Goal: Information Seeking & Learning: Get advice/opinions

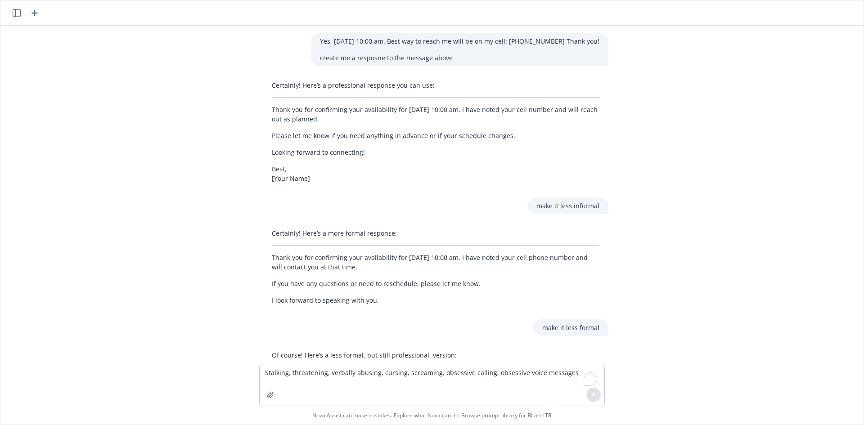
scroll to position [365, 0]
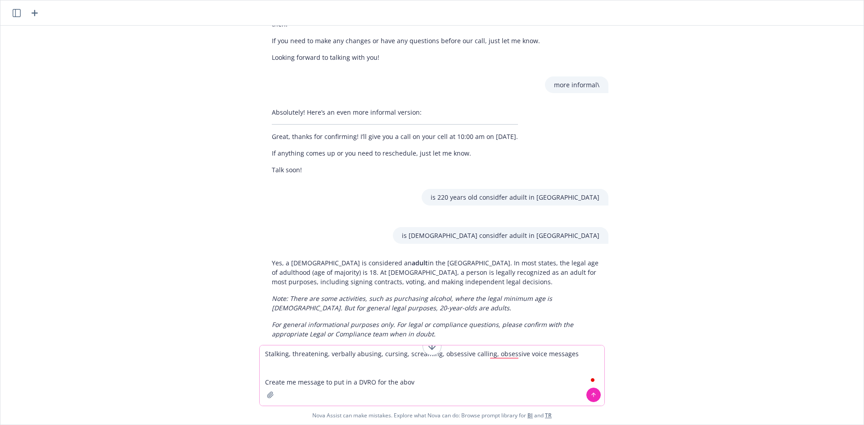
type textarea "Stalking, threatening, verbally abusing, cursing, screaming, obsessive calling,…"
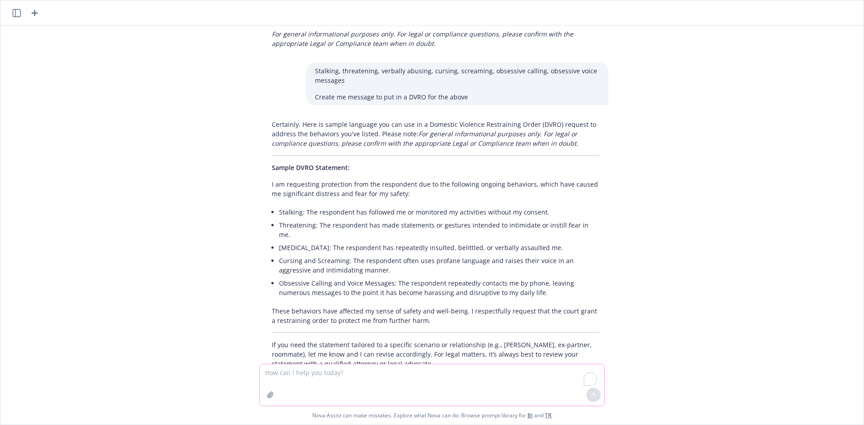
scroll to position [676, 0]
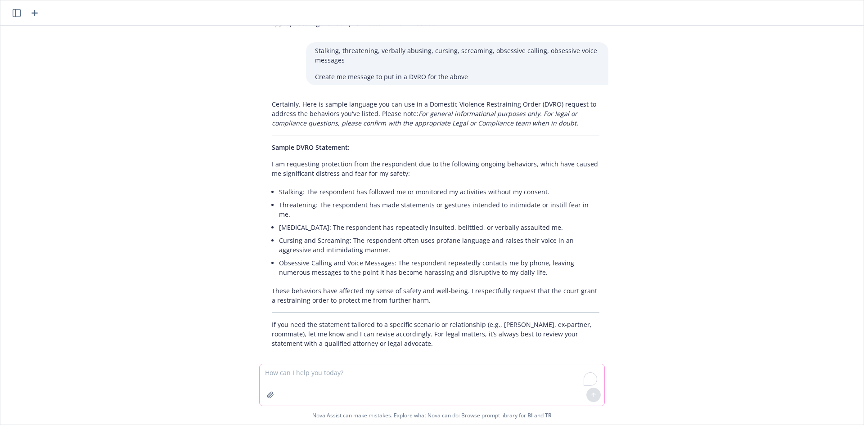
click at [332, 378] on textarea "To enrich screen reader interactions, please activate Accessibility in Grammarl…" at bounding box center [432, 384] width 345 height 41
type textarea "I'm reacing"
type textarea "I need to reach on to someone to assk for information reagdring a DVRO packet i…"
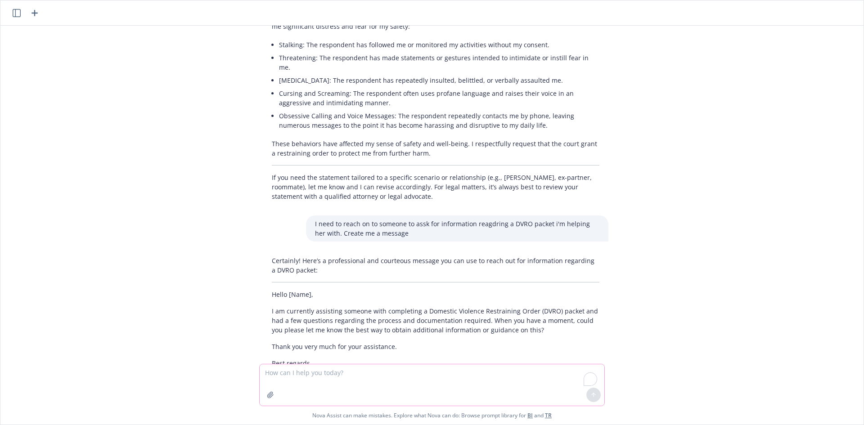
scroll to position [852, 0]
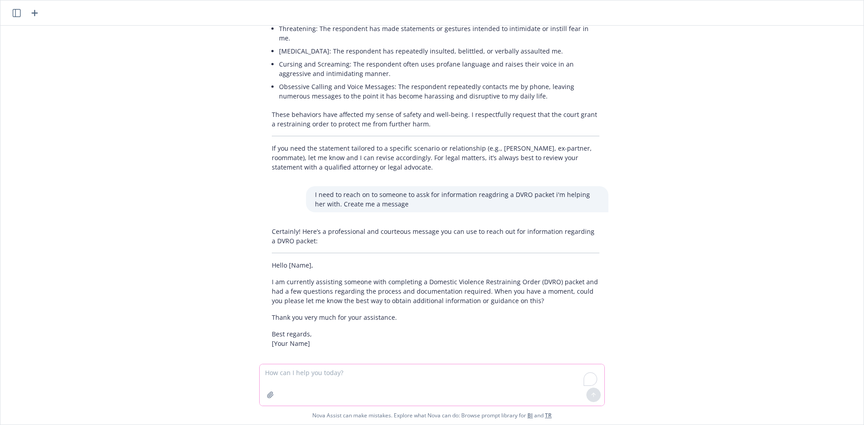
click at [401, 378] on textarea "To enrich screen reader interactions, please activate Accessibility in Grammarl…" at bounding box center [432, 384] width 345 height 41
paste textarea "I am a 19-year-old sophomore at the University of California, Riverside. This a…"
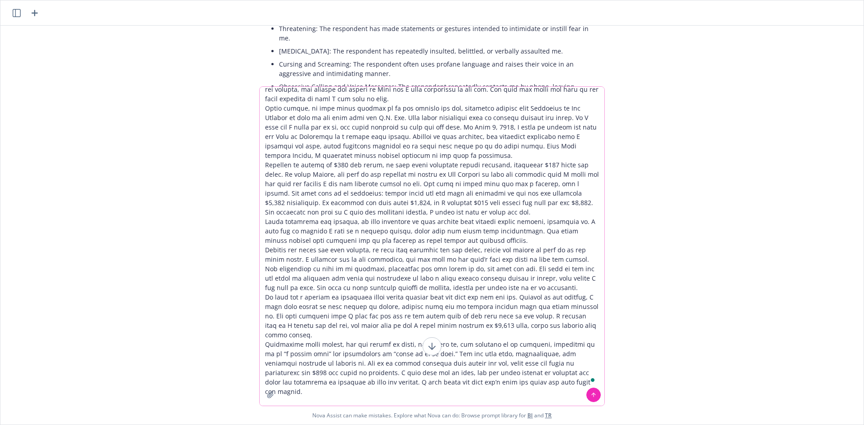
scroll to position [81, 0]
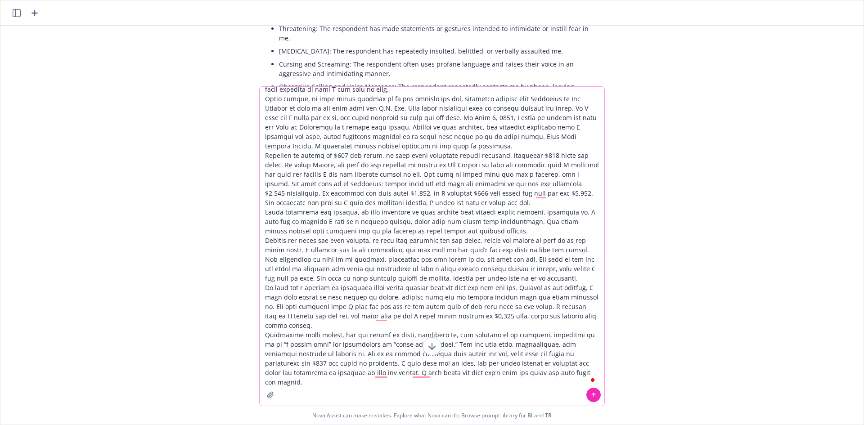
type textarea "I am a 19-year-old sophomore at the University of California, Riverside. This a…"
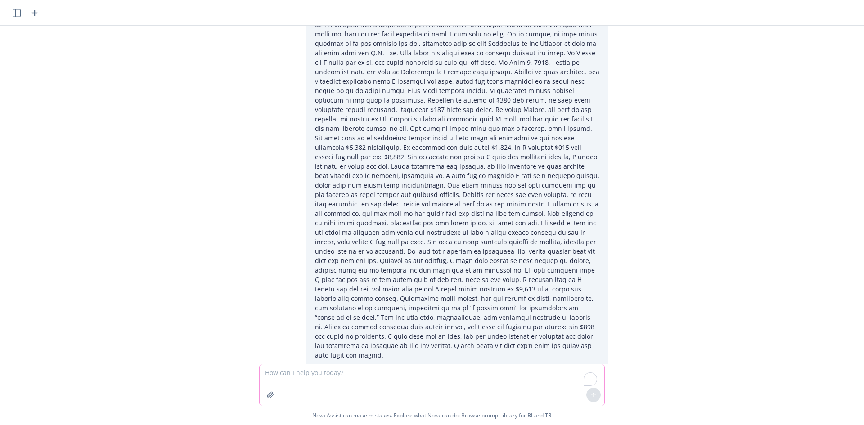
scroll to position [1356, 0]
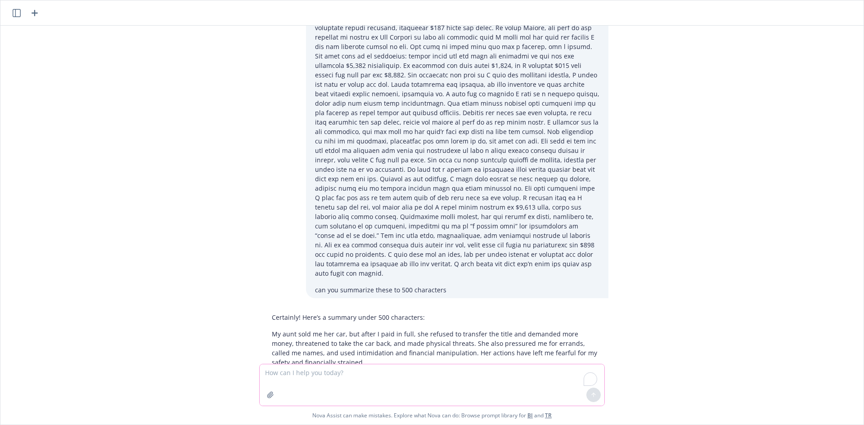
click at [369, 375] on textarea "To enrich screen reader interactions, please activate Accessibility in Grammarl…" at bounding box center [432, 384] width 345 height 41
paste textarea "I am a 19-year-old sophomore at the University of California, Riverside. This a…"
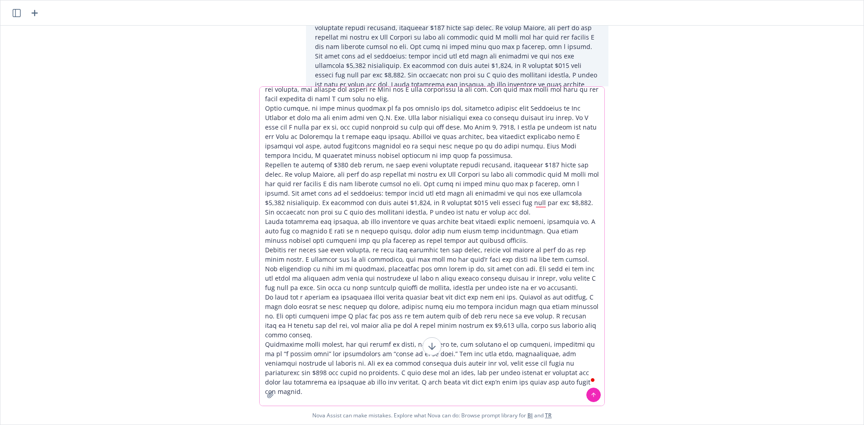
scroll to position [0, 0]
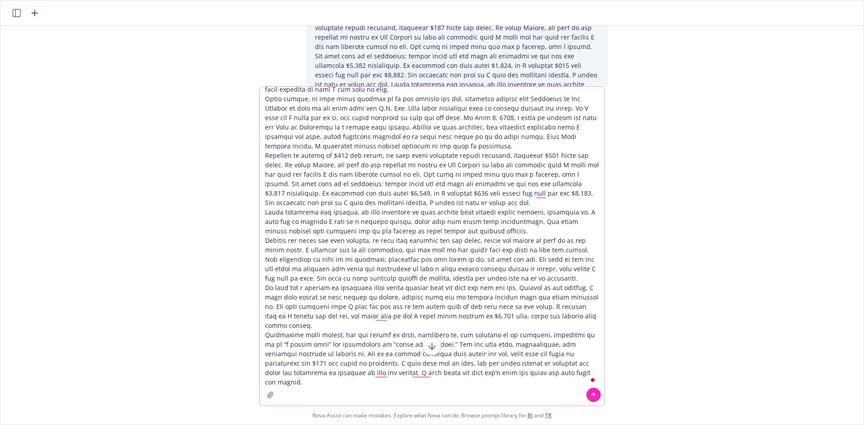
type textarea "I am a 19-year-old sophomore at the University of California, Riverside. This a…"
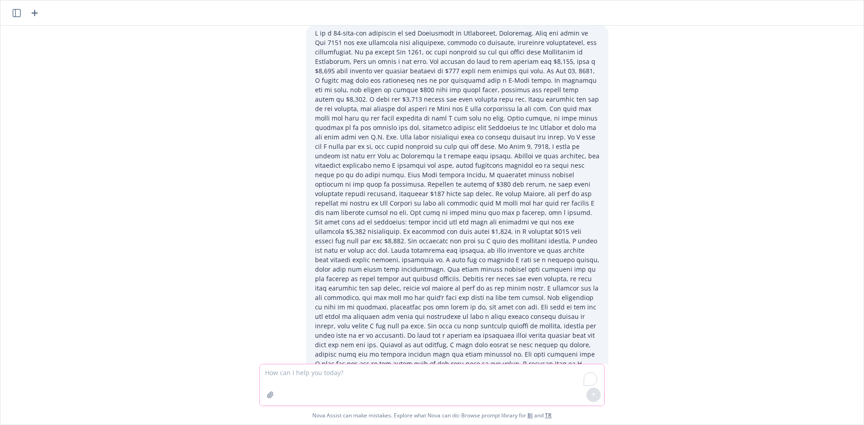
scroll to position [1837, 0]
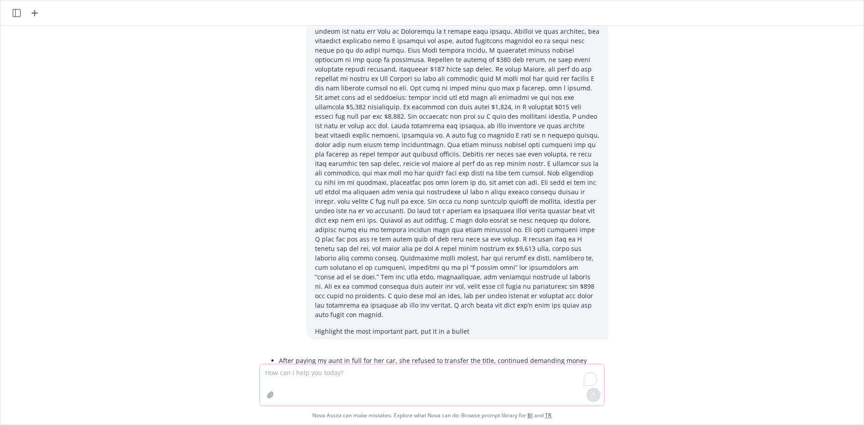
click at [361, 376] on textarea "To enrich screen reader interactions, please activate Accessibility in Grammarl…" at bounding box center [432, 384] width 345 height 41
paste textarea "I am a 19-year-old sophomore at the University of California, Riverside. This a…"
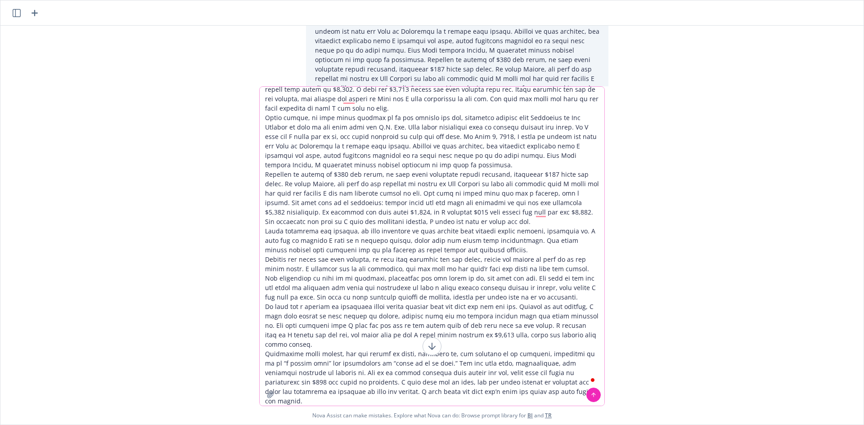
scroll to position [72, 0]
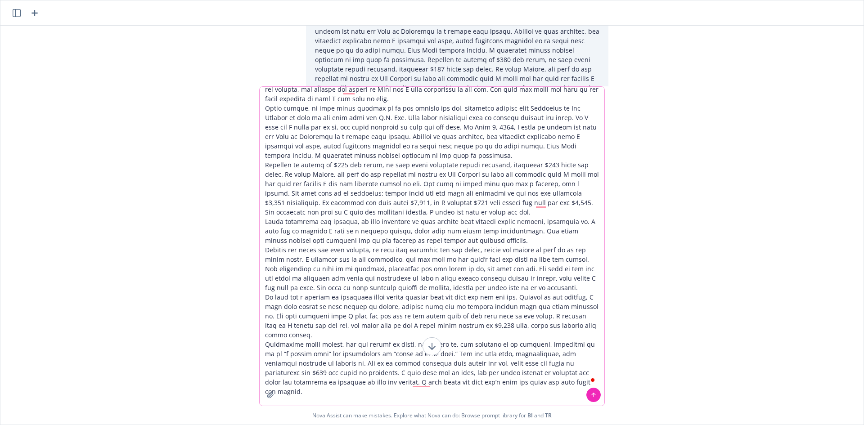
type textarea "I am a 19-year-old sophomore at the University of California, Riverside. This a…"
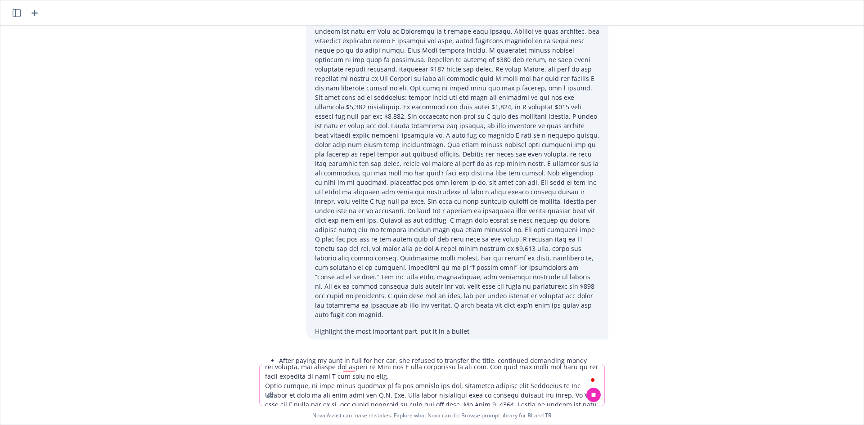
scroll to position [0, 0]
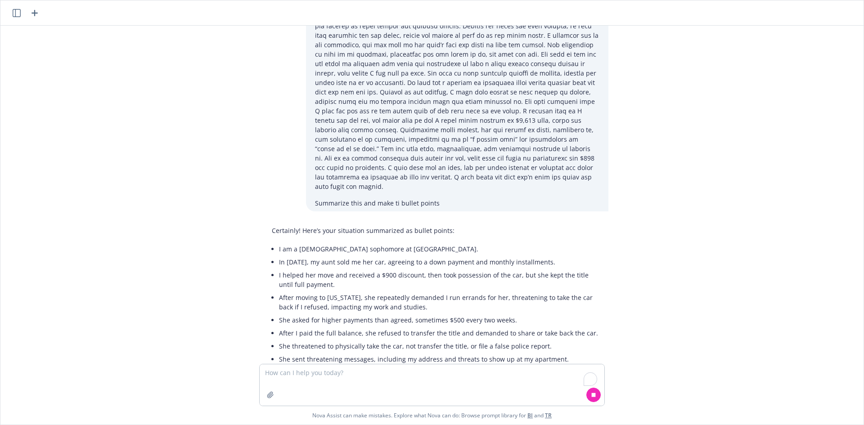
click at [518, 340] on li "She threatened to physically take the car, not transfer the title, or file a fa…" at bounding box center [439, 346] width 320 height 13
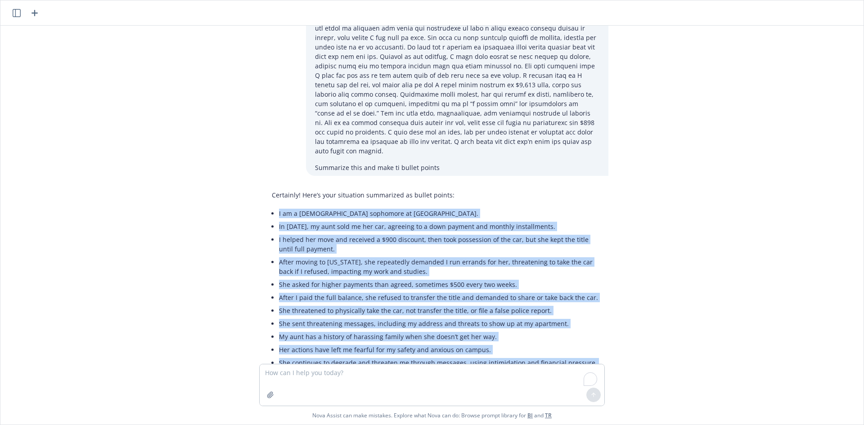
drag, startPoint x: 548, startPoint y: 336, endPoint x: 272, endPoint y: 148, distance: 333.2
click at [272, 187] on div "Certainly! Here’s your situation summarized as bullet points: I am a 19-year-ol…" at bounding box center [435, 298] width 345 height 222
copy ul "I am a 19-year-old sophomore at UC Riverside. In May 2024, my aunt sold me her …"
click at [352, 291] on li "After I paid the full balance, she refused to transfer the title and demanded t…" at bounding box center [439, 297] width 320 height 13
click at [506, 330] on li "My aunt has a history of harassing family when she doesn’t get her way." at bounding box center [439, 336] width 320 height 13
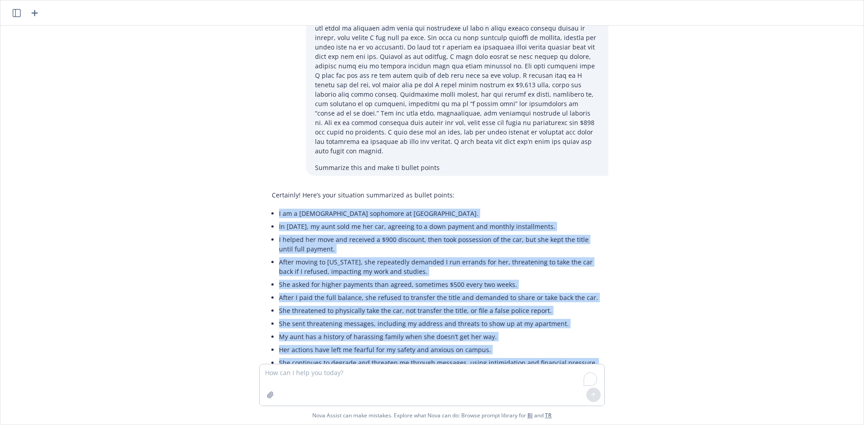
click at [338, 255] on li "After moving to Ohio, she repeatedly demanded I run errands for her, threatenin…" at bounding box center [439, 266] width 320 height 22
drag, startPoint x: 276, startPoint y: 159, endPoint x: 601, endPoint y: 328, distance: 367.1
click at [601, 328] on div "Certainly! Here’s your situation summarized as bullet points: I am a 19-year-ol…" at bounding box center [435, 298] width 345 height 222
copy ul "In May 2024, my aunt sold me her car, agreeing to a down payment and monthly in…"
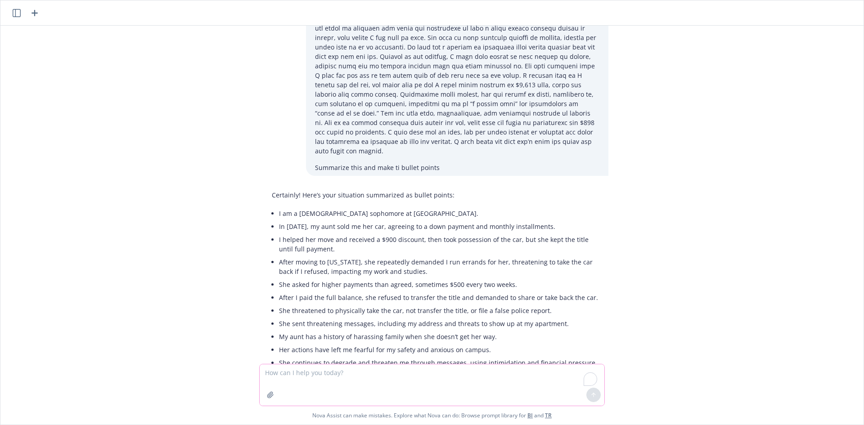
click at [404, 373] on textarea "To enrich screen reader interactions, please activate Accessibility in Grammarl…" at bounding box center [432, 384] width 345 height 41
paste textarea "In May 2024, my aunt sold me her car, agreeing to a down payment and monthly in…"
type textarea "In May 2024, my aunt sold me her car, agreeing to a down payment and monthly in…"
click at [527, 291] on li "After I paid the full balance, she refused to transfer the title and demanded t…" at bounding box center [439, 297] width 320 height 13
drag, startPoint x: 550, startPoint y: 335, endPoint x: 265, endPoint y: 171, distance: 328.4
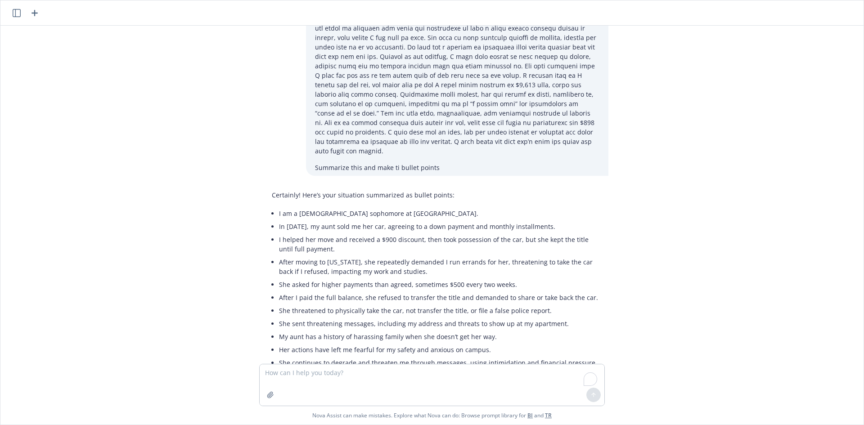
click at [302, 320] on ul "I am a 19-year-old sophomore at UC Riverside. In May 2024, my aunt sold me her …" at bounding box center [439, 306] width 320 height 198
drag, startPoint x: 283, startPoint y: 164, endPoint x: 604, endPoint y: 159, distance: 320.3
click at [606, 187] on div "Certainly! Here’s your situation summarized as bullet points: I am a 19-year-ol…" at bounding box center [435, 298] width 360 height 222
click at [393, 233] on li "I helped her move and received a $900 discount, then took possession of the car…" at bounding box center [439, 244] width 320 height 22
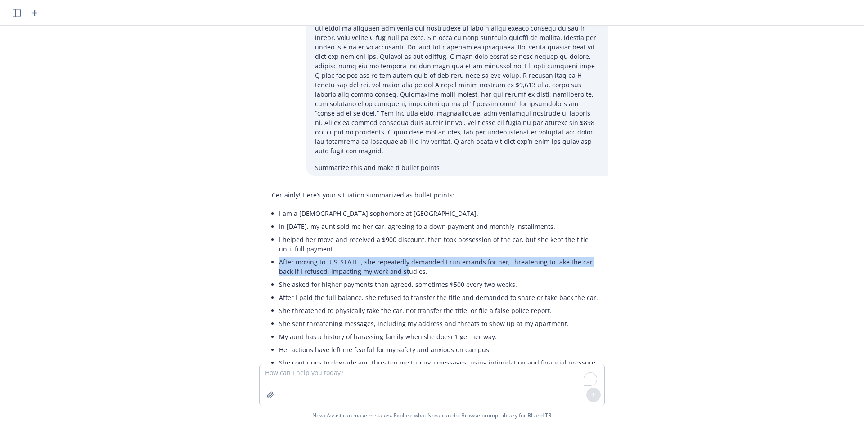
drag, startPoint x: 276, startPoint y: 197, endPoint x: 432, endPoint y: 208, distance: 156.9
click at [432, 255] on li "After moving to Ohio, she repeatedly demanded I run errands for her, threatenin…" at bounding box center [439, 266] width 320 height 22
drag, startPoint x: 274, startPoint y: 160, endPoint x: 597, endPoint y: 158, distance: 322.9
click at [598, 187] on div "Certainly! Here’s your situation summarized as bullet points: I am a 19-year-ol…" at bounding box center [435, 298] width 345 height 222
copy li "In May 2024, my aunt sold me her car, agreeing to a down payment and monthly in…"
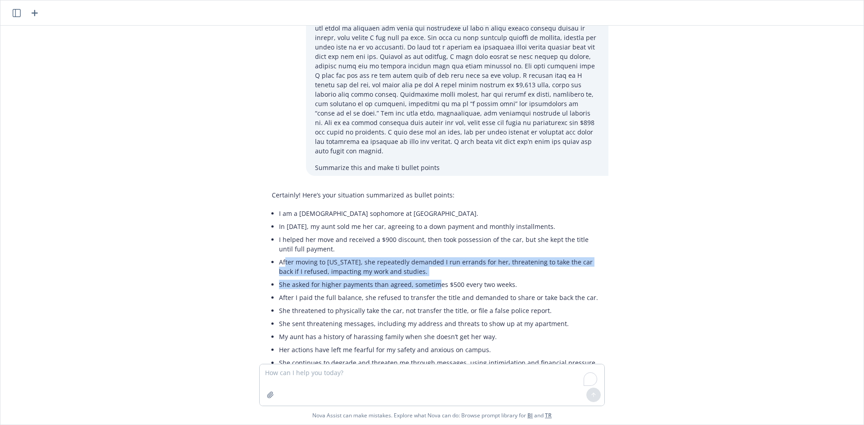
drag, startPoint x: 359, startPoint y: 206, endPoint x: 427, endPoint y: 212, distance: 68.2
click at [429, 212] on ul "I am a 19-year-old sophomore at UC Riverside. In May 2024, my aunt sold me her …" at bounding box center [439, 306] width 320 height 198
drag, startPoint x: 424, startPoint y: 214, endPoint x: 327, endPoint y: 202, distance: 97.9
click at [423, 278] on li "She asked for higher payments than agreed, sometimes $500 every two weeks." at bounding box center [439, 284] width 320 height 13
drag, startPoint x: 306, startPoint y: 201, endPoint x: 284, endPoint y: 195, distance: 22.8
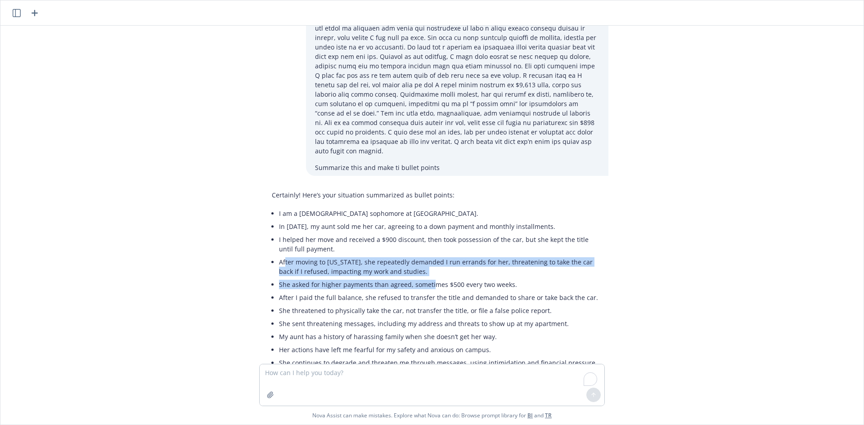
click at [306, 255] on li "After moving to Ohio, she repeatedly demanded I run errands for her, threatenin…" at bounding box center [439, 266] width 320 height 22
copy ul "After moving to Ohio, she repeatedly demanded I run errands for her, threatenin…"
drag, startPoint x: 275, startPoint y: 195, endPoint x: 520, endPoint y: 219, distance: 246.7
click at [520, 219] on div "Certainly! Here’s your situation summarized as bullet points: I am a 19-year-ol…" at bounding box center [435, 298] width 345 height 222
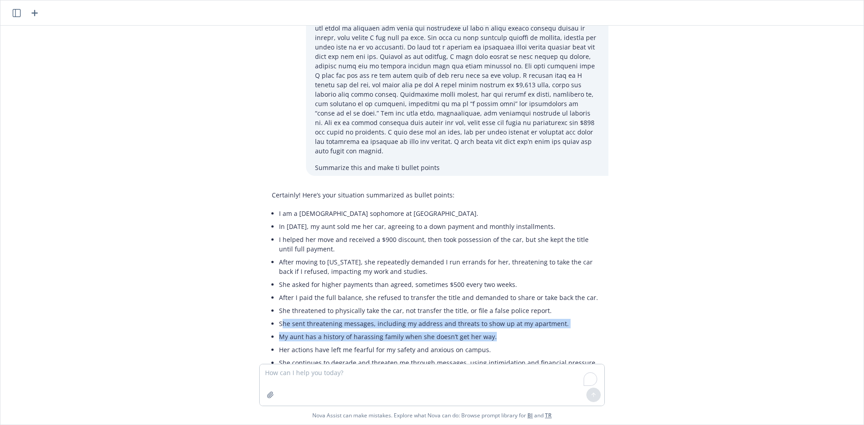
drag, startPoint x: 418, startPoint y: 269, endPoint x: 563, endPoint y: 270, distance: 144.4
click at [563, 270] on ul "I am a 19-year-old sophomore at UC Riverside. In May 2024, my aunt sold me her …" at bounding box center [439, 306] width 320 height 198
drag, startPoint x: 556, startPoint y: 269, endPoint x: 549, endPoint y: 266, distance: 7.3
click at [555, 330] on li "My aunt has a history of harassing family when she doesn’t get her way." at bounding box center [439, 336] width 320 height 13
drag, startPoint x: 381, startPoint y: 269, endPoint x: 289, endPoint y: 259, distance: 92.4
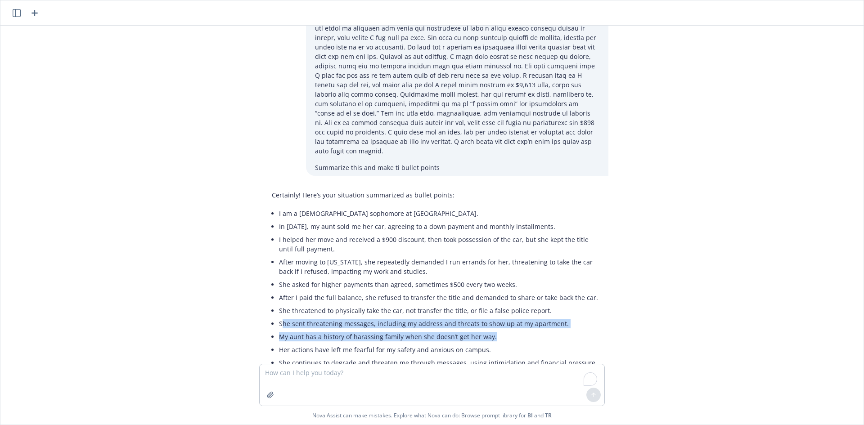
click at [380, 330] on li "My aunt has a history of harassing family when she doesn’t get her way." at bounding box center [439, 336] width 320 height 13
drag, startPoint x: 273, startPoint y: 256, endPoint x: 587, endPoint y: 258, distance: 314.0
click at [587, 258] on div "Certainly! Here’s your situation summarized as bullet points: I am a 19-year-ol…" at bounding box center [435, 298] width 345 height 222
copy li "She sent threatening messages, including my address and threats to show up at m…"
drag, startPoint x: 277, startPoint y: 270, endPoint x: 567, endPoint y: 270, distance: 290.6
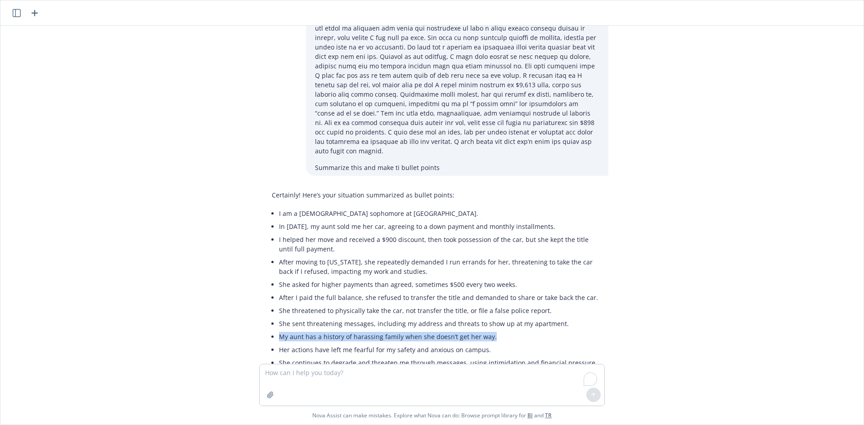
click at [567, 330] on li "My aunt has a history of harassing family when she doesn’t get her way." at bounding box center [439, 336] width 320 height 13
copy li "My aunt has a history of harassing family when she doesn’t get her way."
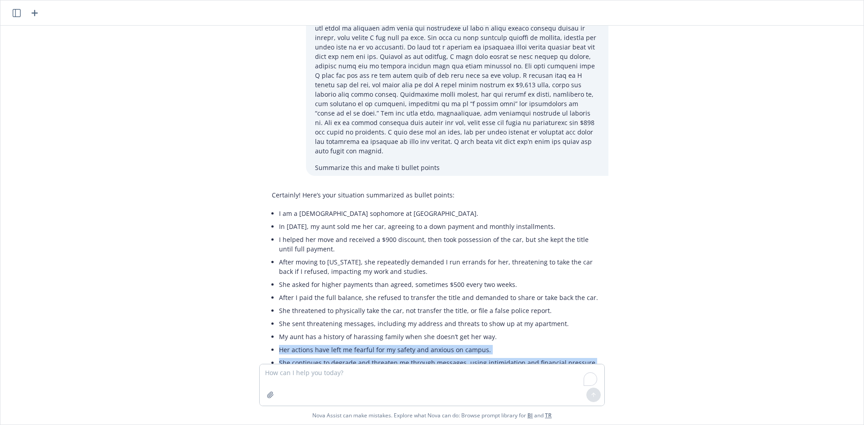
drag, startPoint x: 444, startPoint y: 288, endPoint x: 571, endPoint y: 242, distance: 135.0
click at [602, 297] on div "Certainly! Here’s your situation summarized as bullet points: I am a 19-year-ol…" at bounding box center [435, 298] width 345 height 222
copy ul "Her actions have left me fearful for my safety and anxious on campus. She conti…"
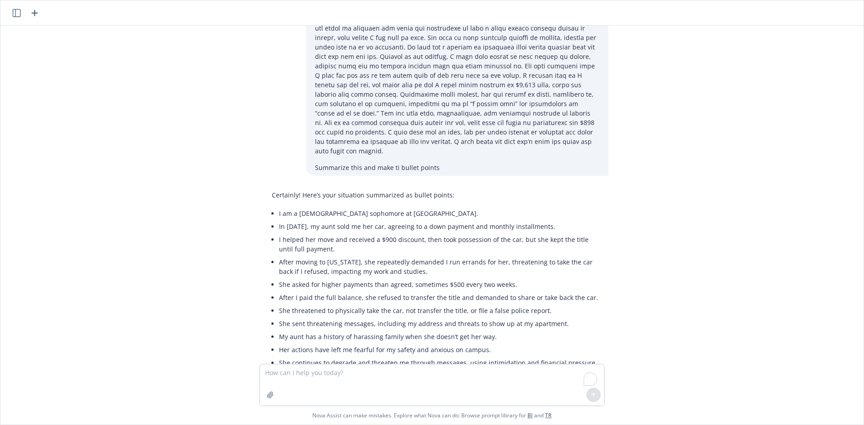
drag, startPoint x: 303, startPoint y: 318, endPoint x: 362, endPoint y: 322, distance: 58.6
click at [362, 322] on div "Certainly! Here’s your situation summarized as bullet points: I am a 19-year-ol…" at bounding box center [435, 298] width 345 height 222
copy li "I learned the car isn’t paid off, despite her claims, and all my summer earning…"
click at [407, 369] on li "I learned the car isn’t paid off, despite her claims, and all my summer earning…" at bounding box center [439, 380] width 320 height 22
drag, startPoint x: 548, startPoint y: 335, endPoint x: 274, endPoint y: 334, distance: 273.9
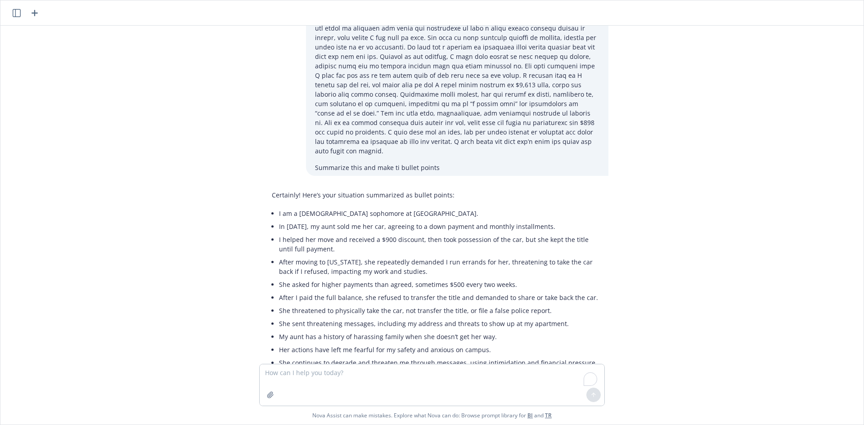
click at [274, 334] on div "Certainly! Here’s your situation summarized as bullet points: I am a 19-year-ol…" at bounding box center [435, 298] width 345 height 222
copy li "Despite paying her in full, she still refuses to transfer the title and continu…"
drag, startPoint x: 485, startPoint y: 316, endPoint x: 557, endPoint y: 320, distance: 72.1
click at [497, 369] on li "I learned the car isn’t paid off, despite her claims, and all my summer earning…" at bounding box center [439, 380] width 320 height 22
drag, startPoint x: 324, startPoint y: 323, endPoint x: 273, endPoint y: 323, distance: 51.3
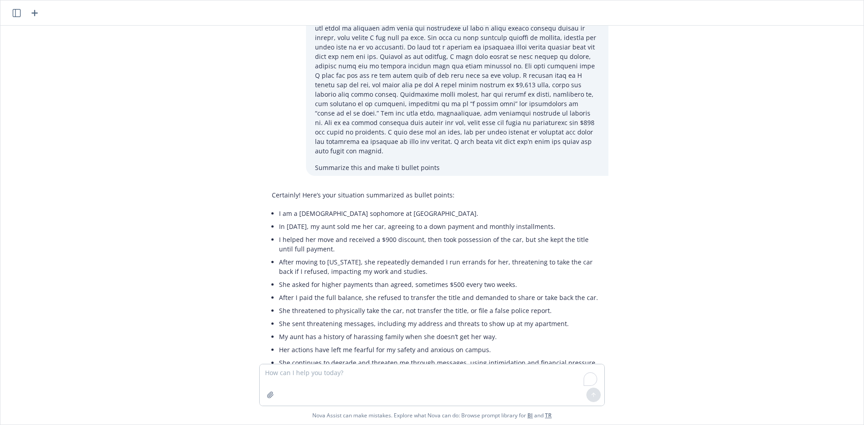
click at [273, 323] on div "Certainly! Here’s your situation summarized as bullet points: I am a 19-year-ol…" at bounding box center [435, 298] width 345 height 222
copy li "related costs."
